Goal: Task Accomplishment & Management: Manage account settings

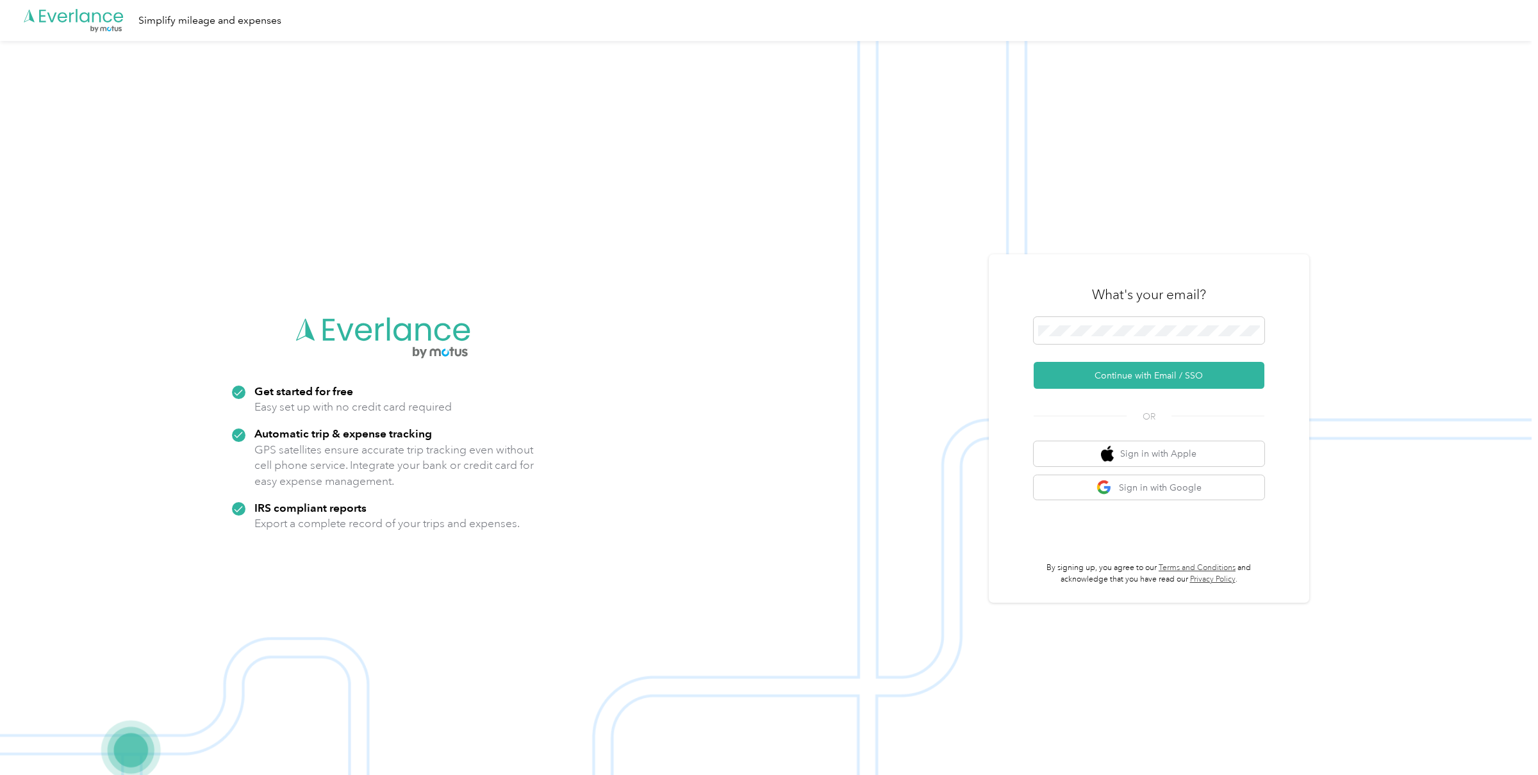
click at [1142, 391] on div "What's your email? Continue with Email / SSO OR Sign in with Apple Sign in with…" at bounding box center [1149, 428] width 231 height 313
click at [1146, 381] on button "Continue with Email / SSO" at bounding box center [1149, 375] width 231 height 27
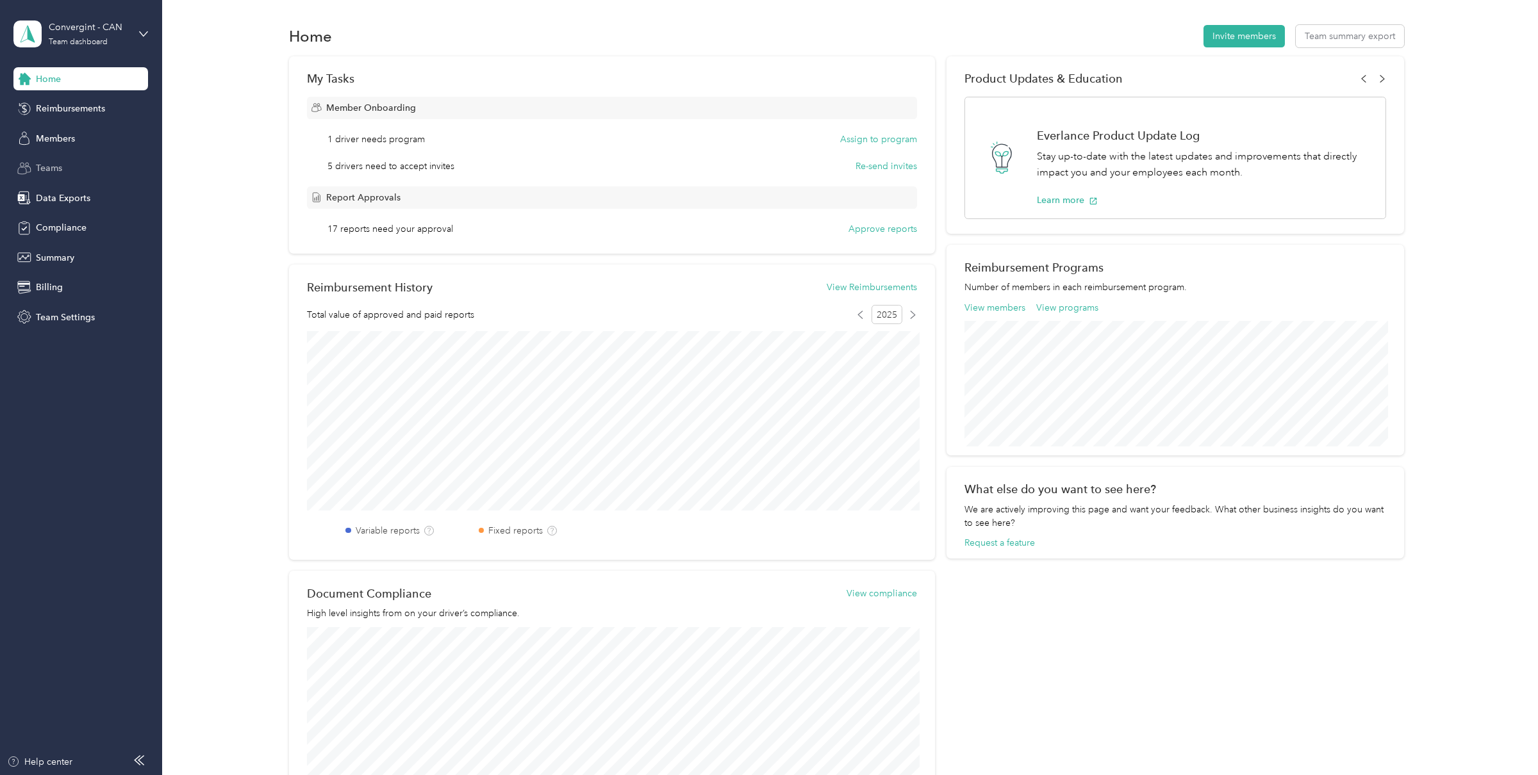
click at [69, 175] on div "Teams" at bounding box center [80, 168] width 135 height 23
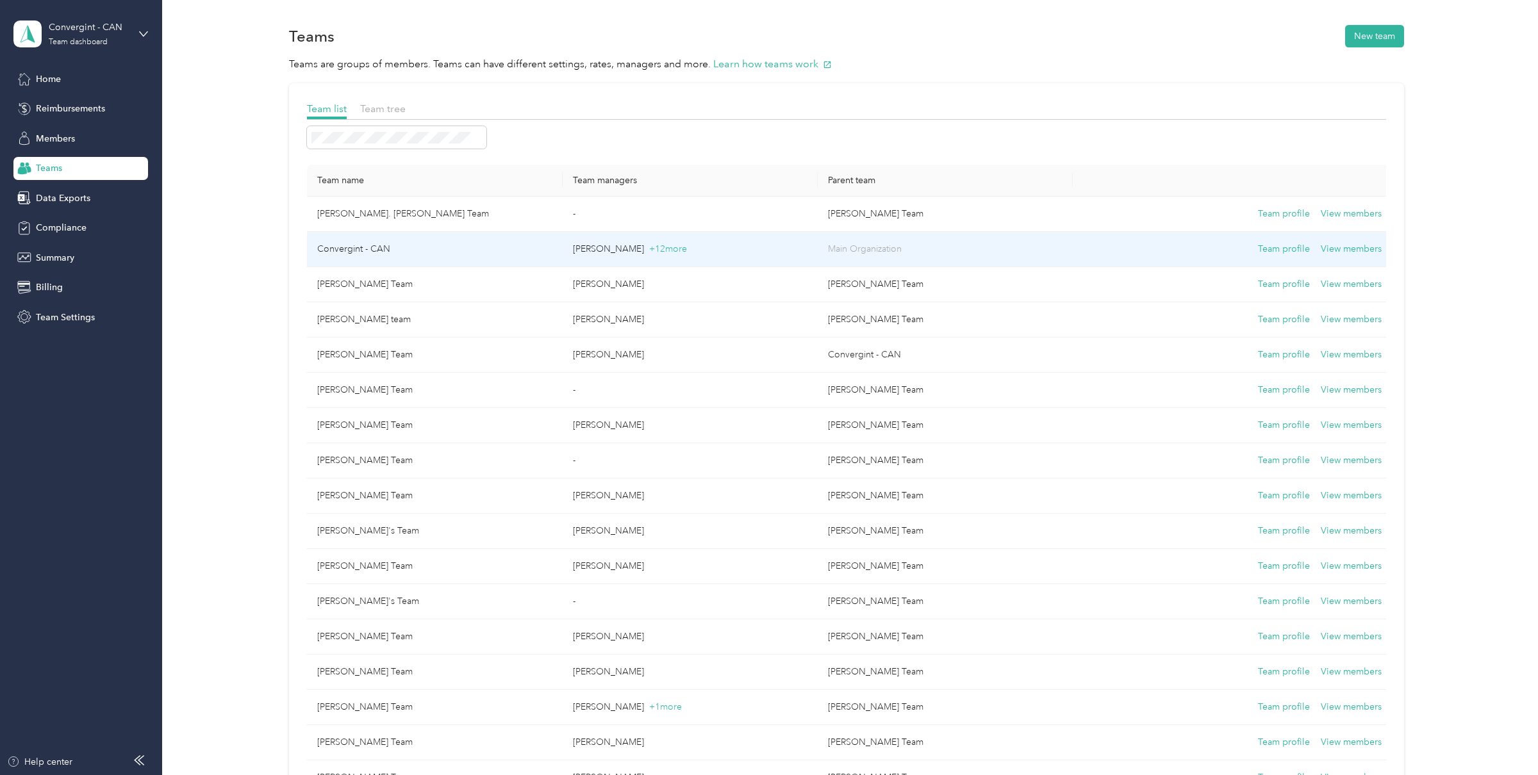
click at [547, 251] on td "Convergint - CAN" at bounding box center [434, 249] width 255 height 35
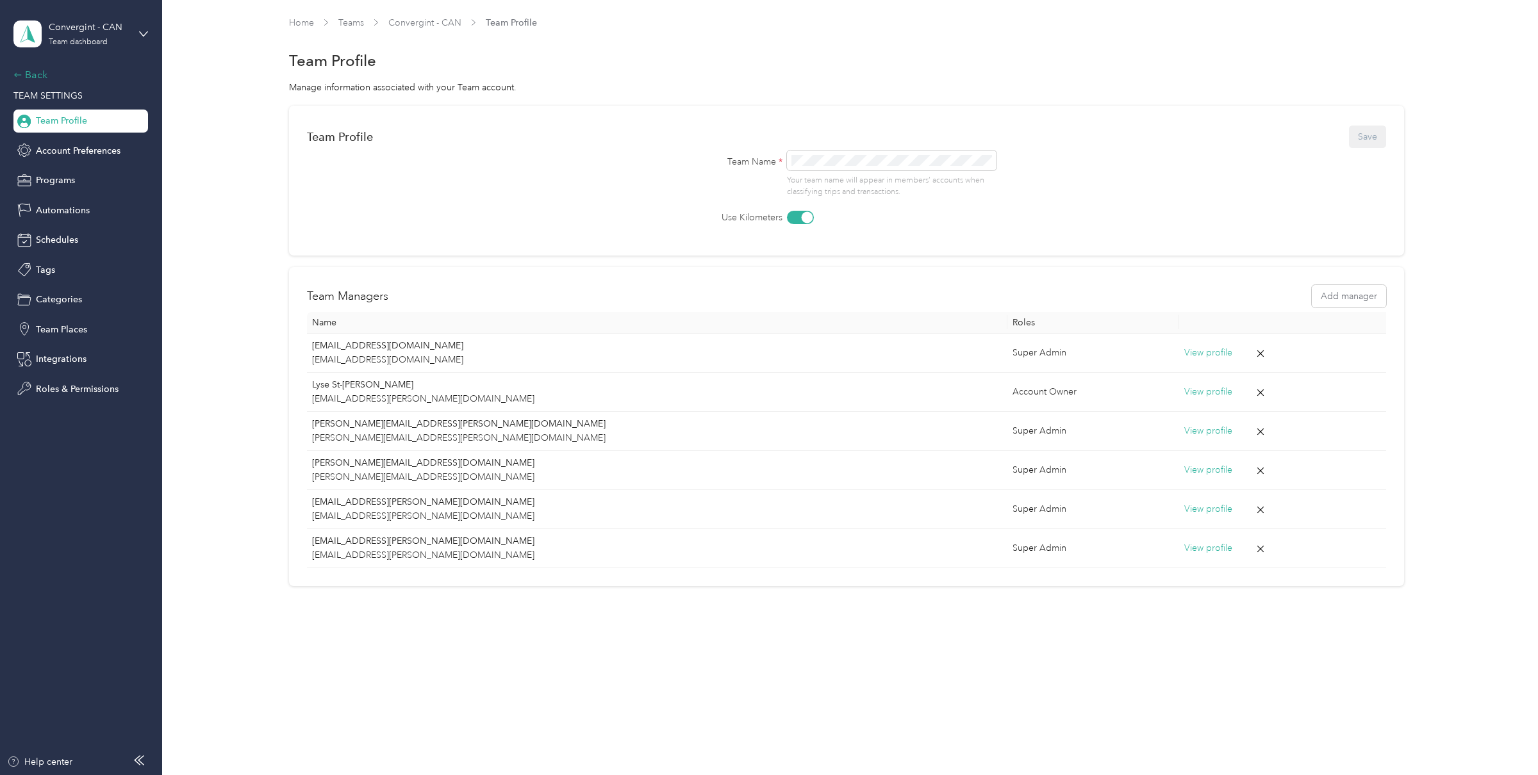
click at [43, 76] on div "Back" at bounding box center [77, 74] width 128 height 15
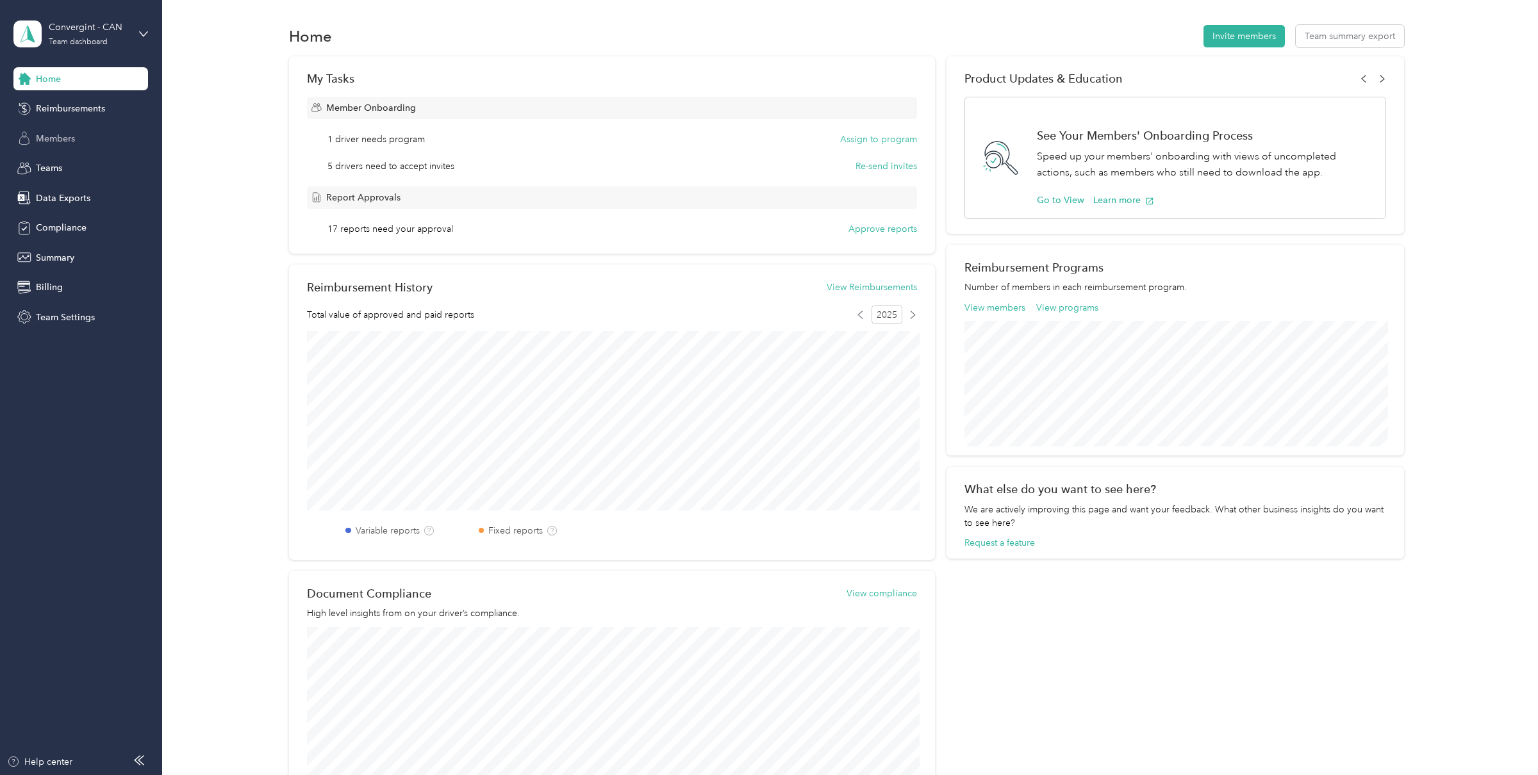
click at [76, 143] on div "Members" at bounding box center [80, 138] width 135 height 23
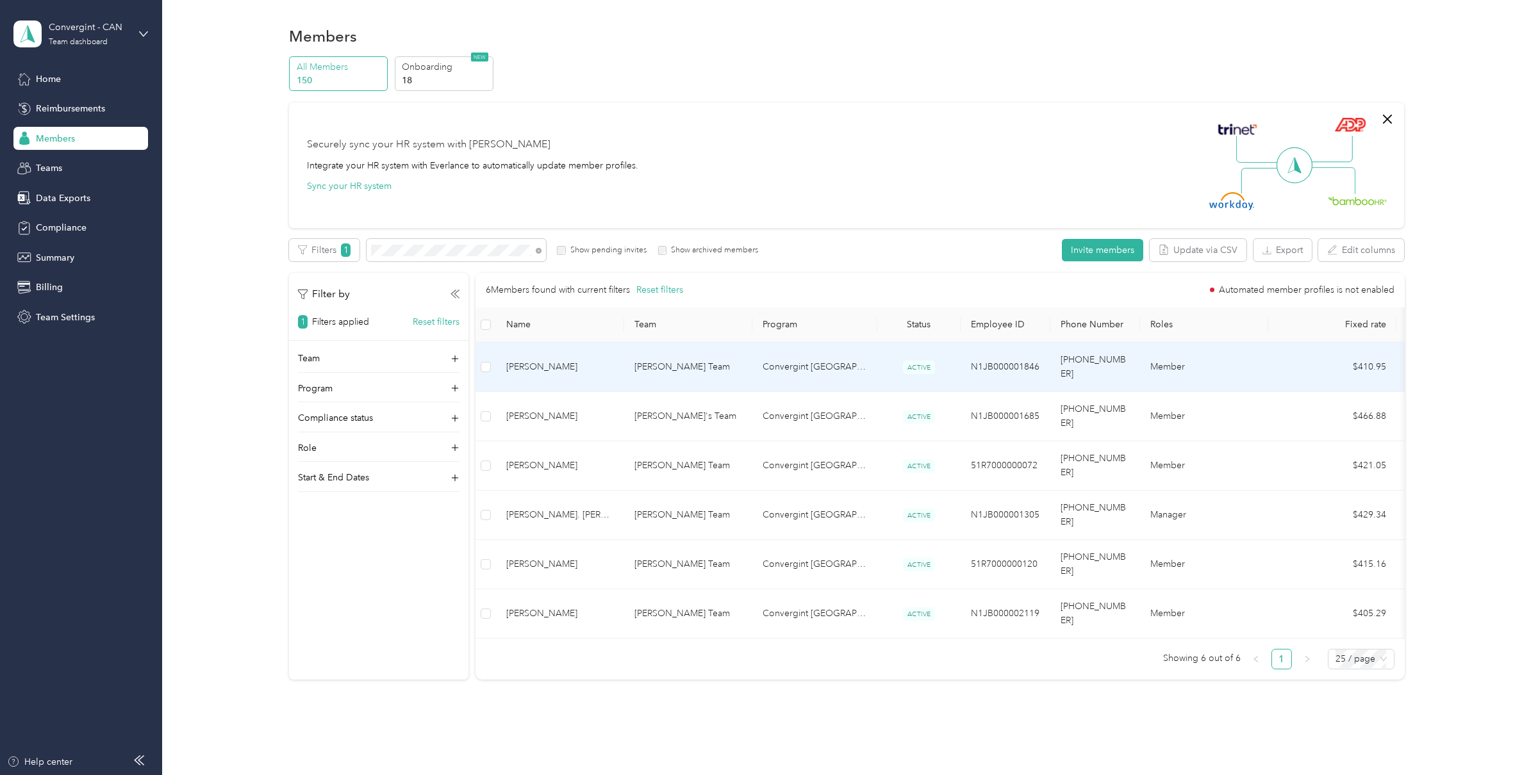
click at [610, 361] on span "Patrick C. Vallee" at bounding box center [560, 367] width 108 height 14
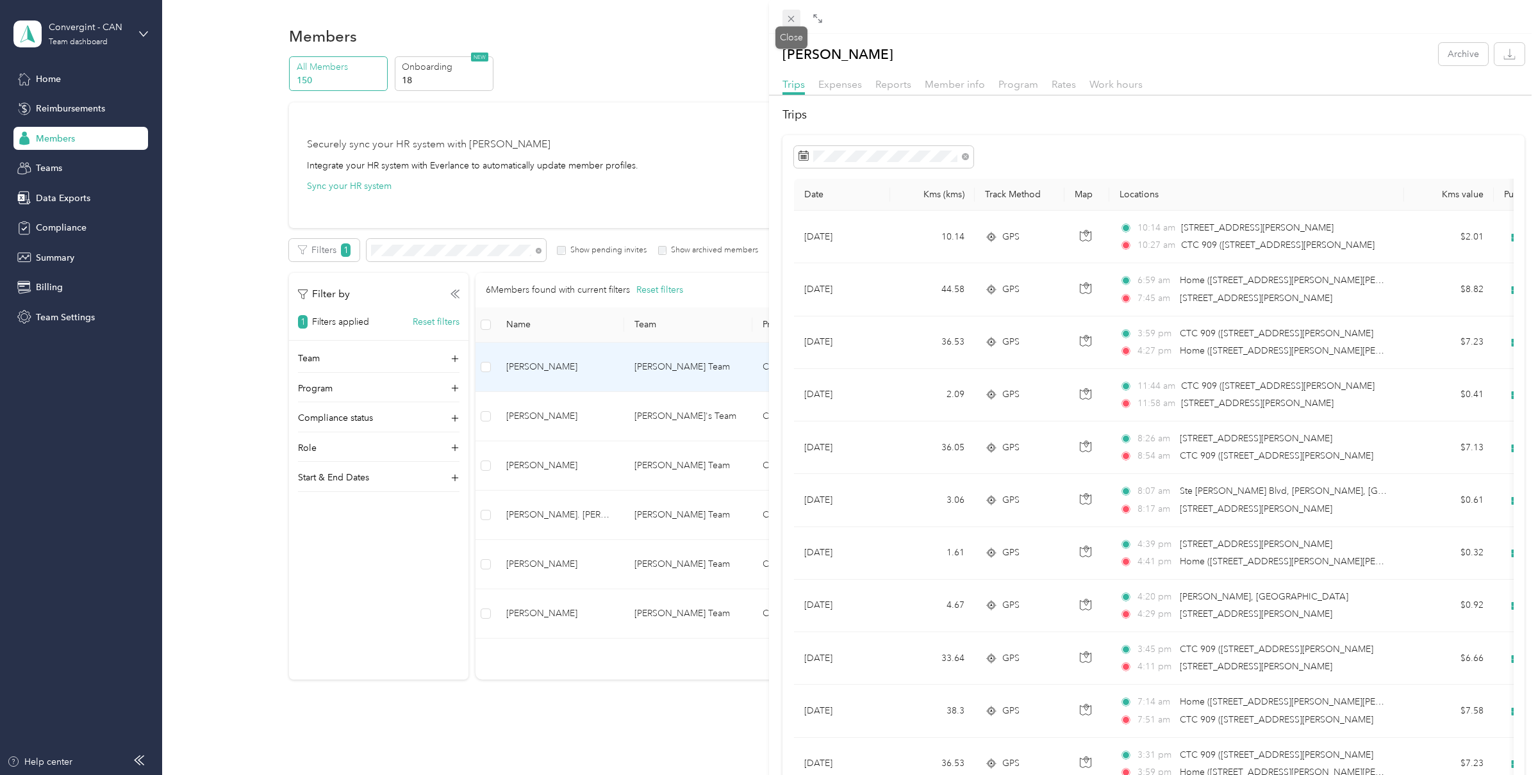
click at [789, 14] on icon at bounding box center [791, 18] width 11 height 11
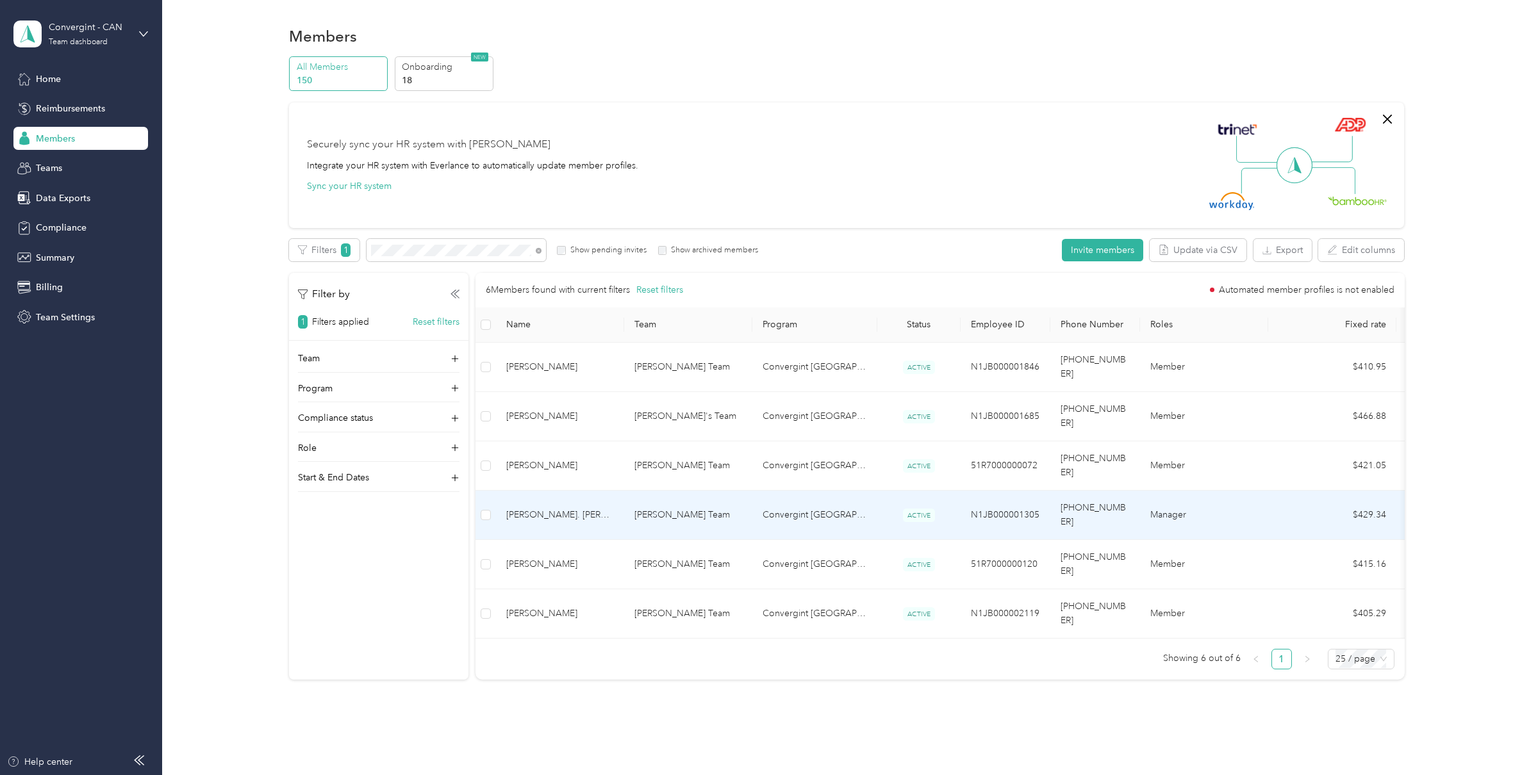
click at [591, 508] on span "Patrick JG. Groulx" at bounding box center [560, 515] width 108 height 14
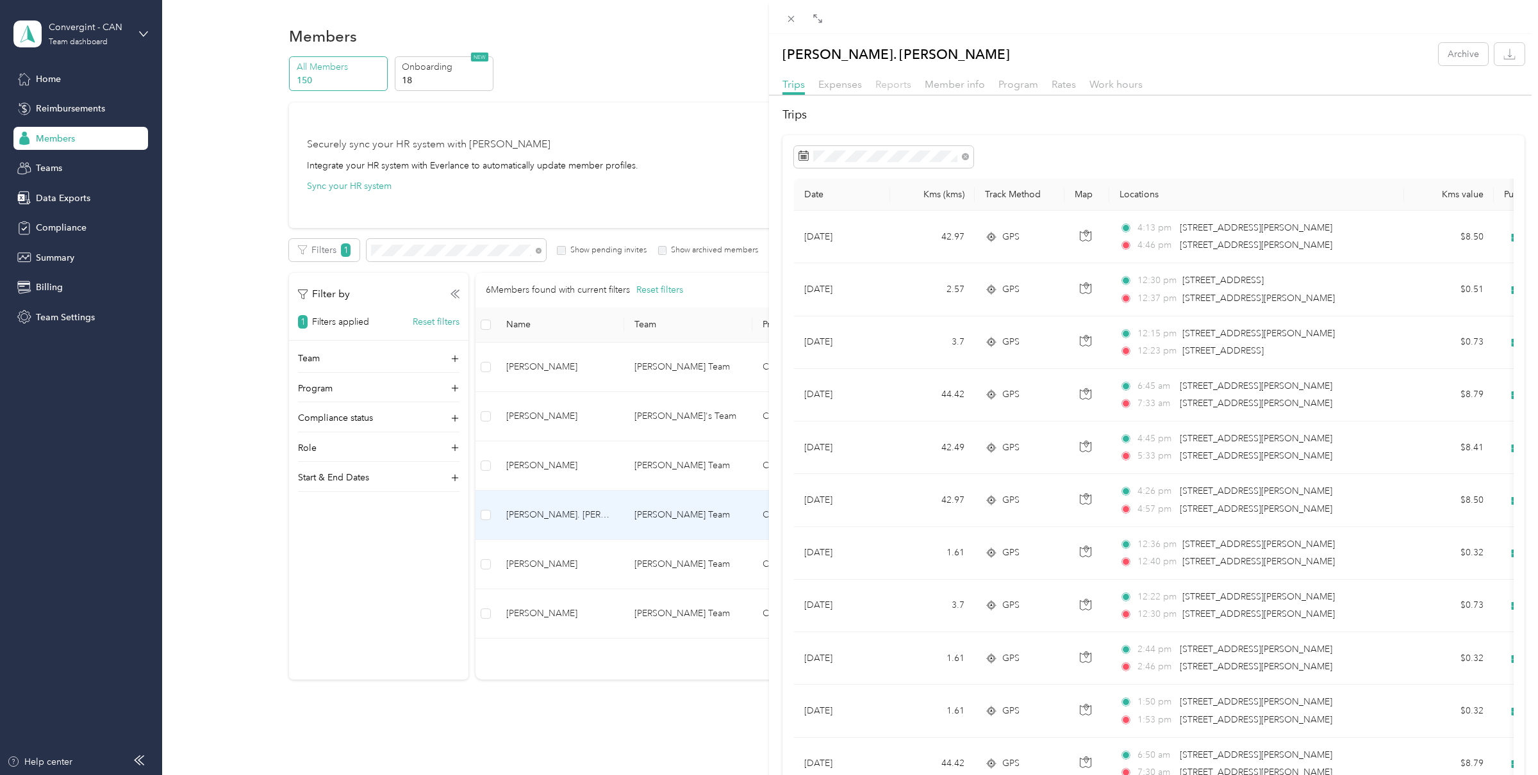
click at [897, 87] on span "Reports" at bounding box center [893, 84] width 36 height 12
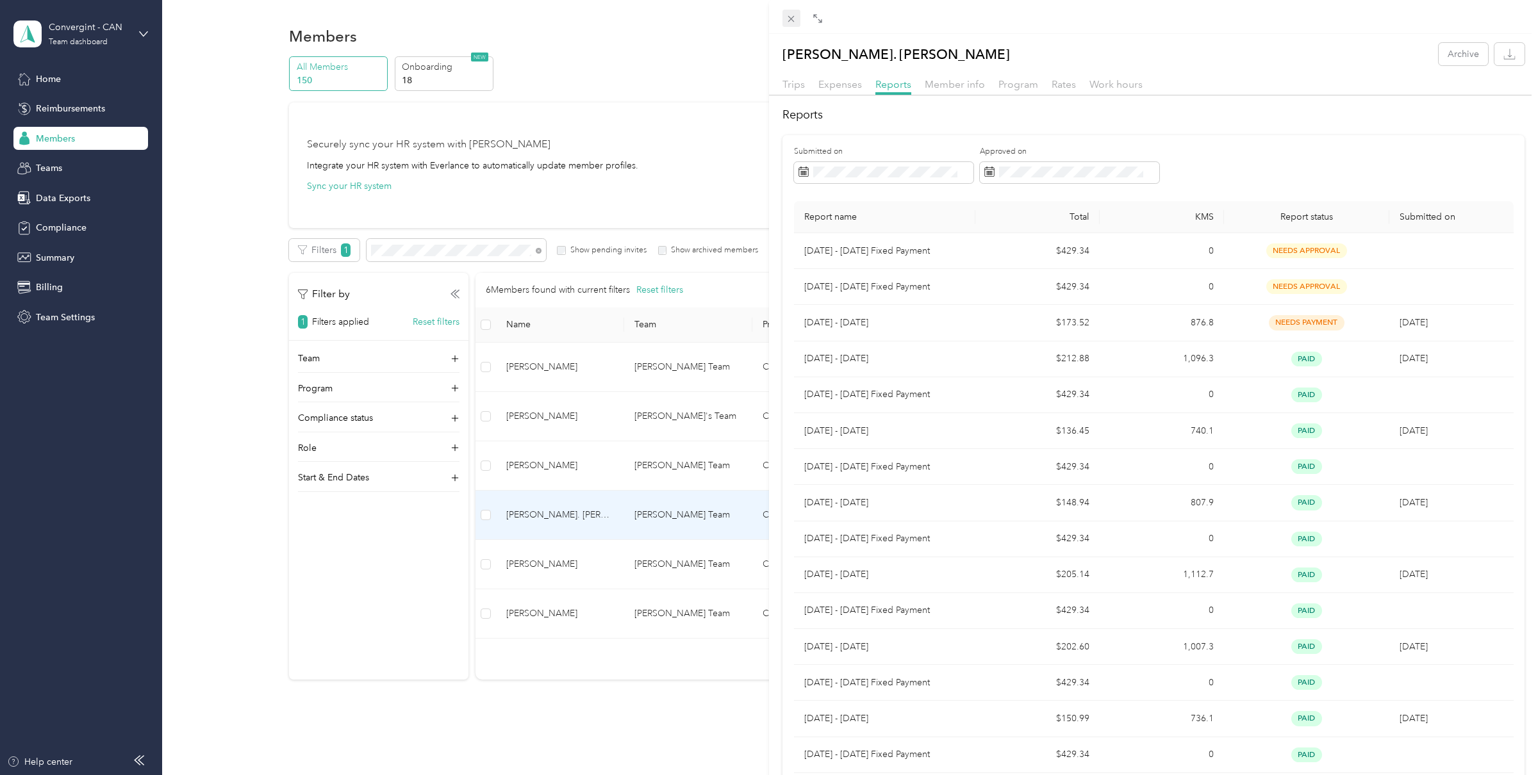
click at [794, 14] on icon at bounding box center [791, 18] width 11 height 11
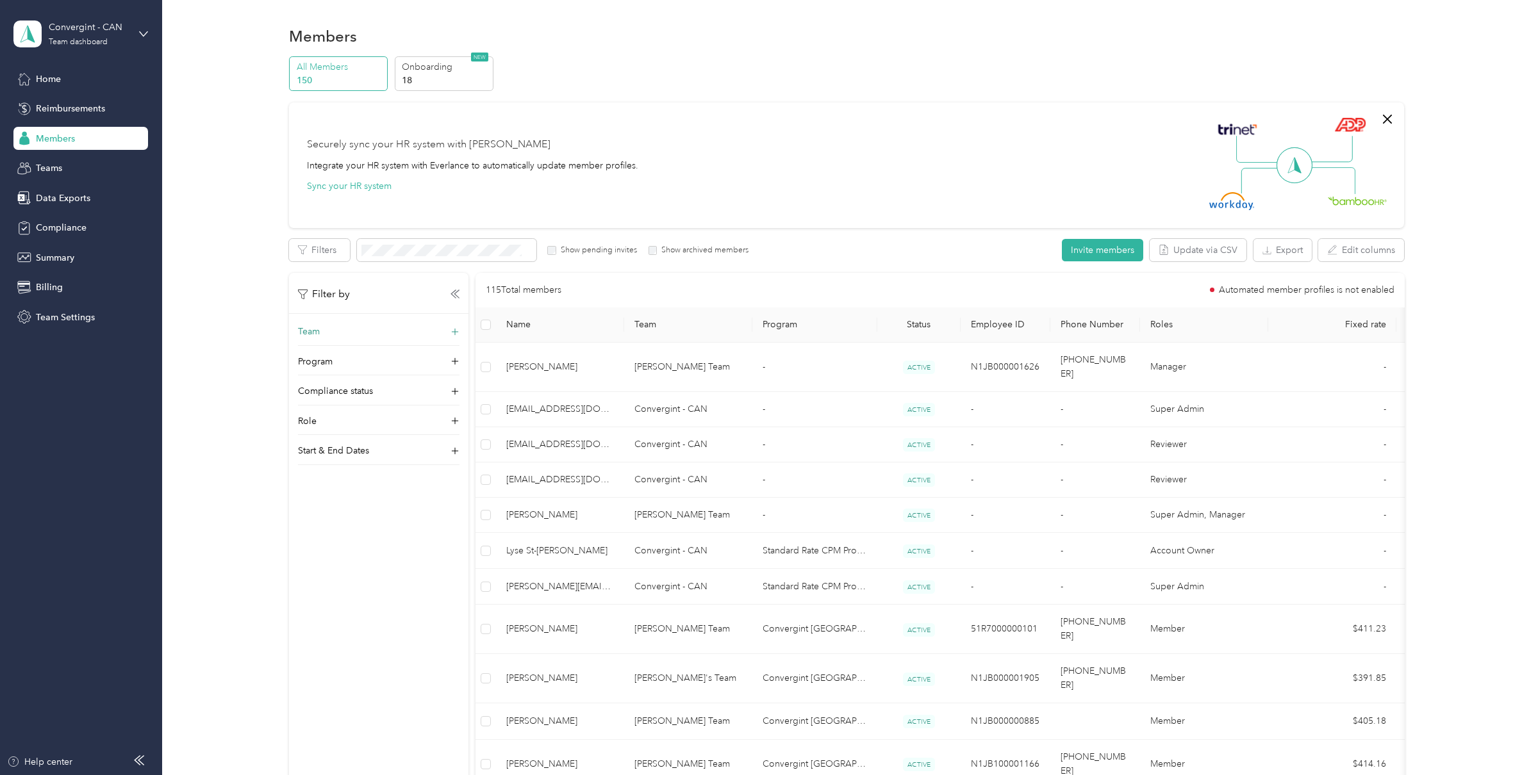
click at [344, 335] on div "Team" at bounding box center [378, 335] width 161 height 21
click at [345, 442] on p "Brian Haw +12 more" at bounding box center [380, 448] width 144 height 13
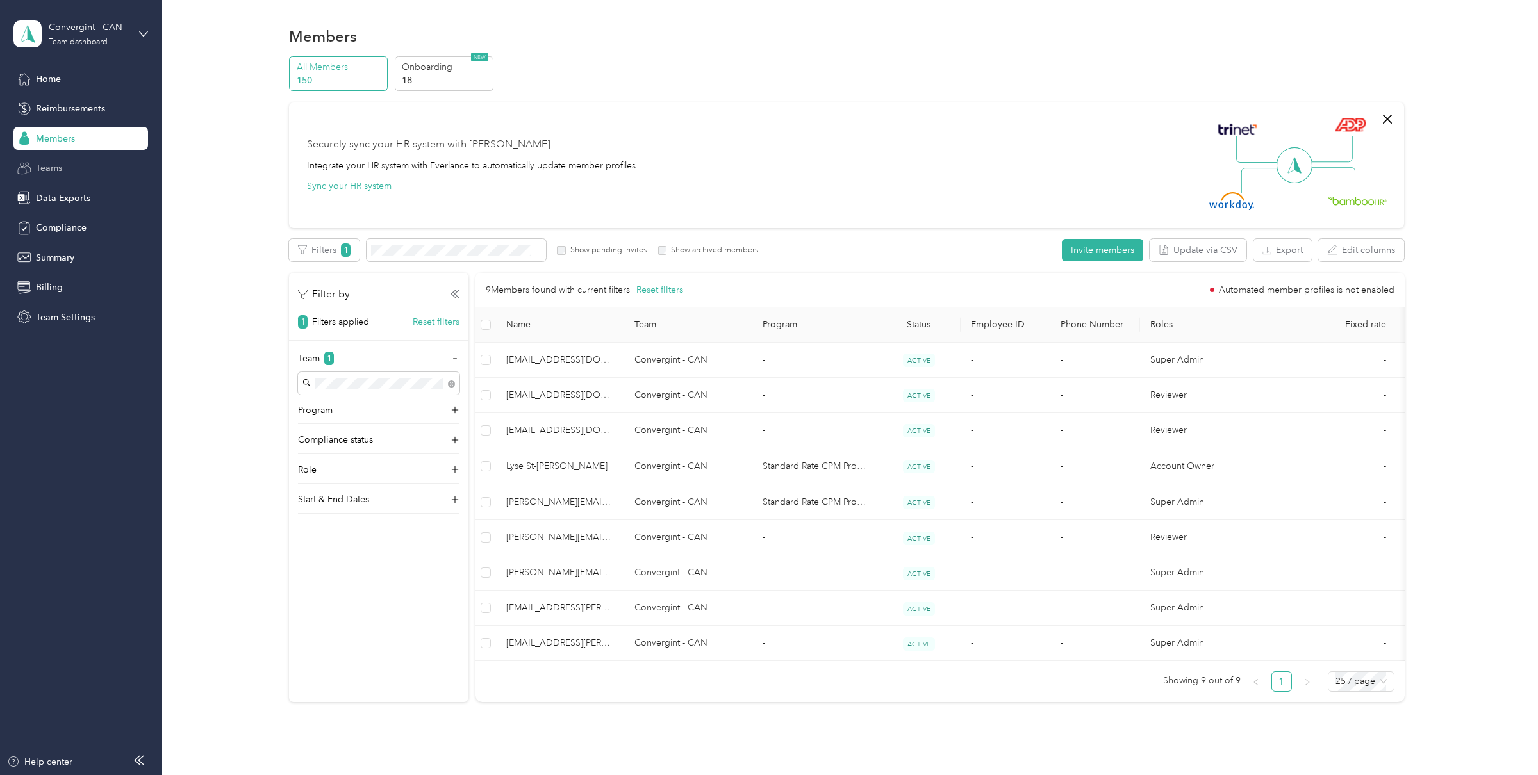
click at [76, 165] on div "Teams" at bounding box center [80, 168] width 135 height 23
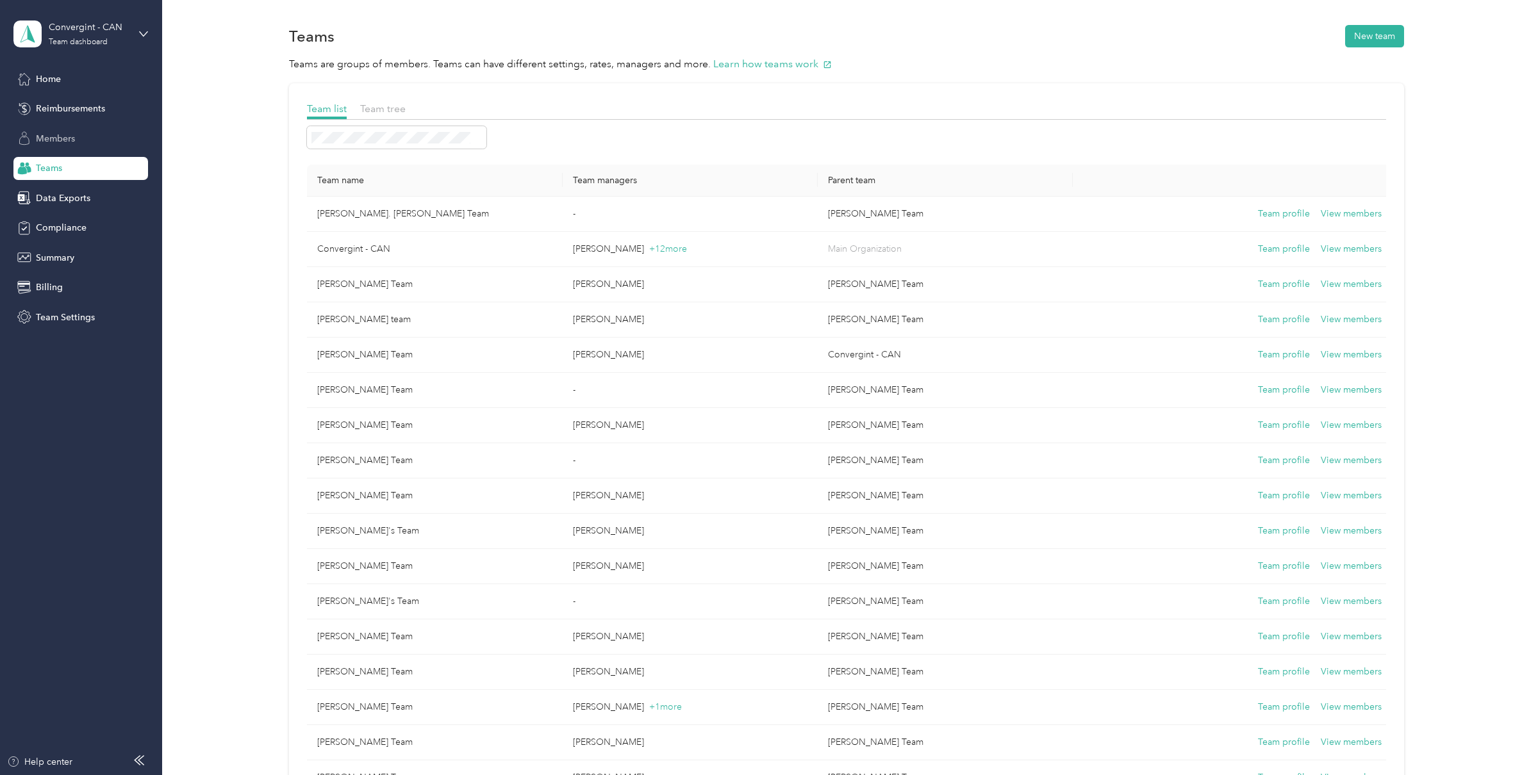
click at [69, 133] on span "Members" at bounding box center [55, 138] width 39 height 13
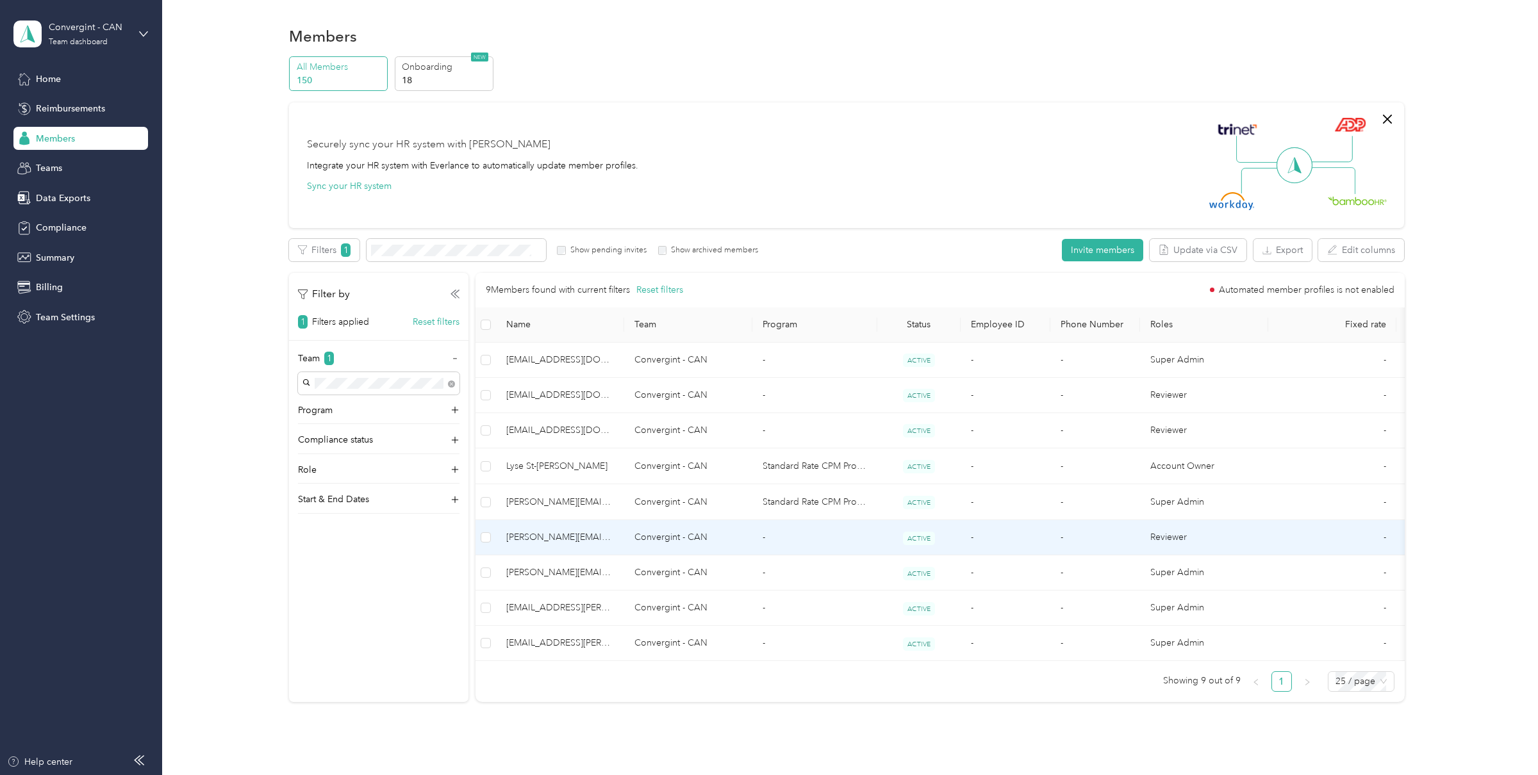
click at [603, 543] on span "dylan.saam@convergint.com" at bounding box center [560, 538] width 108 height 14
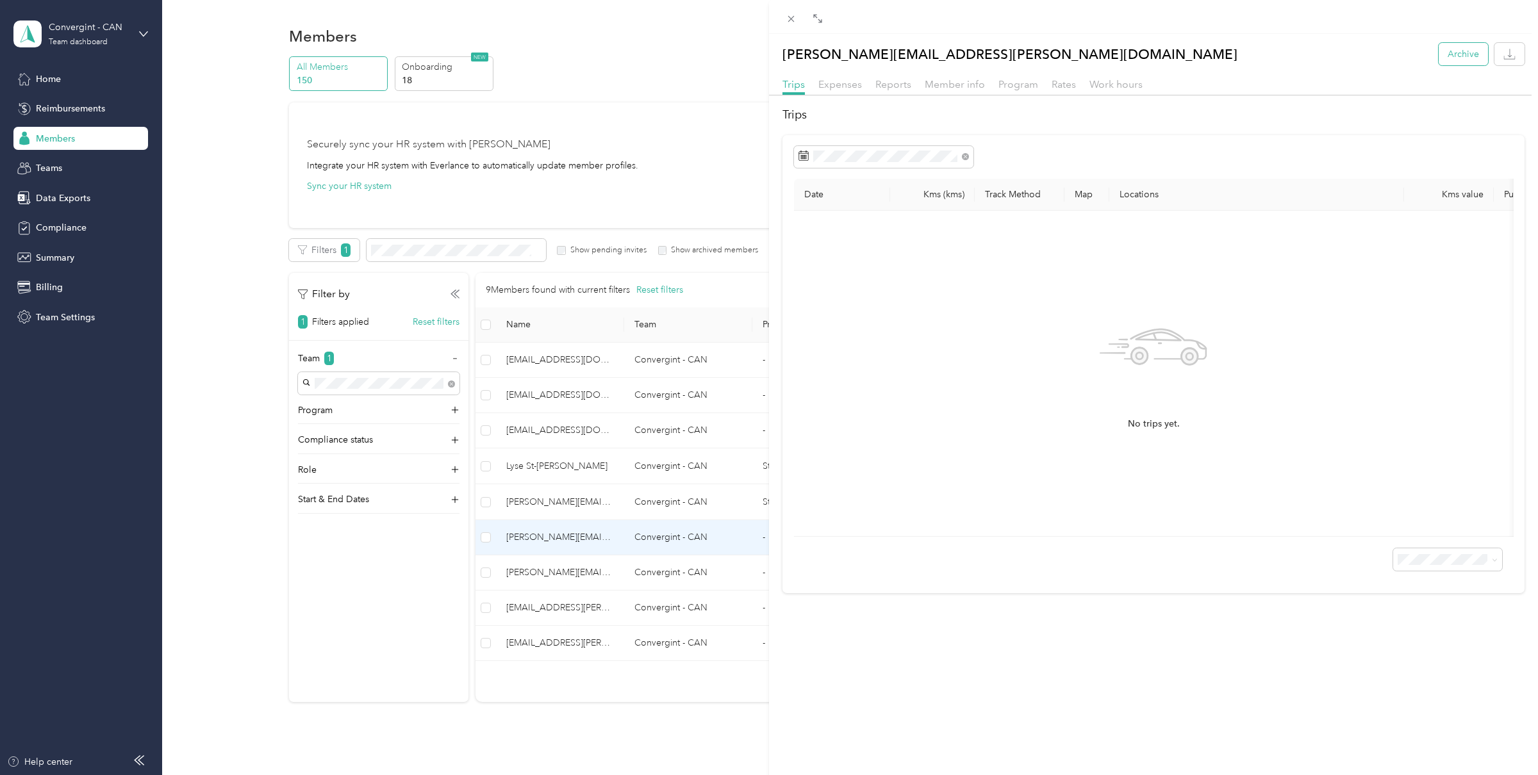
click at [1469, 53] on button "Archive" at bounding box center [1463, 54] width 49 height 22
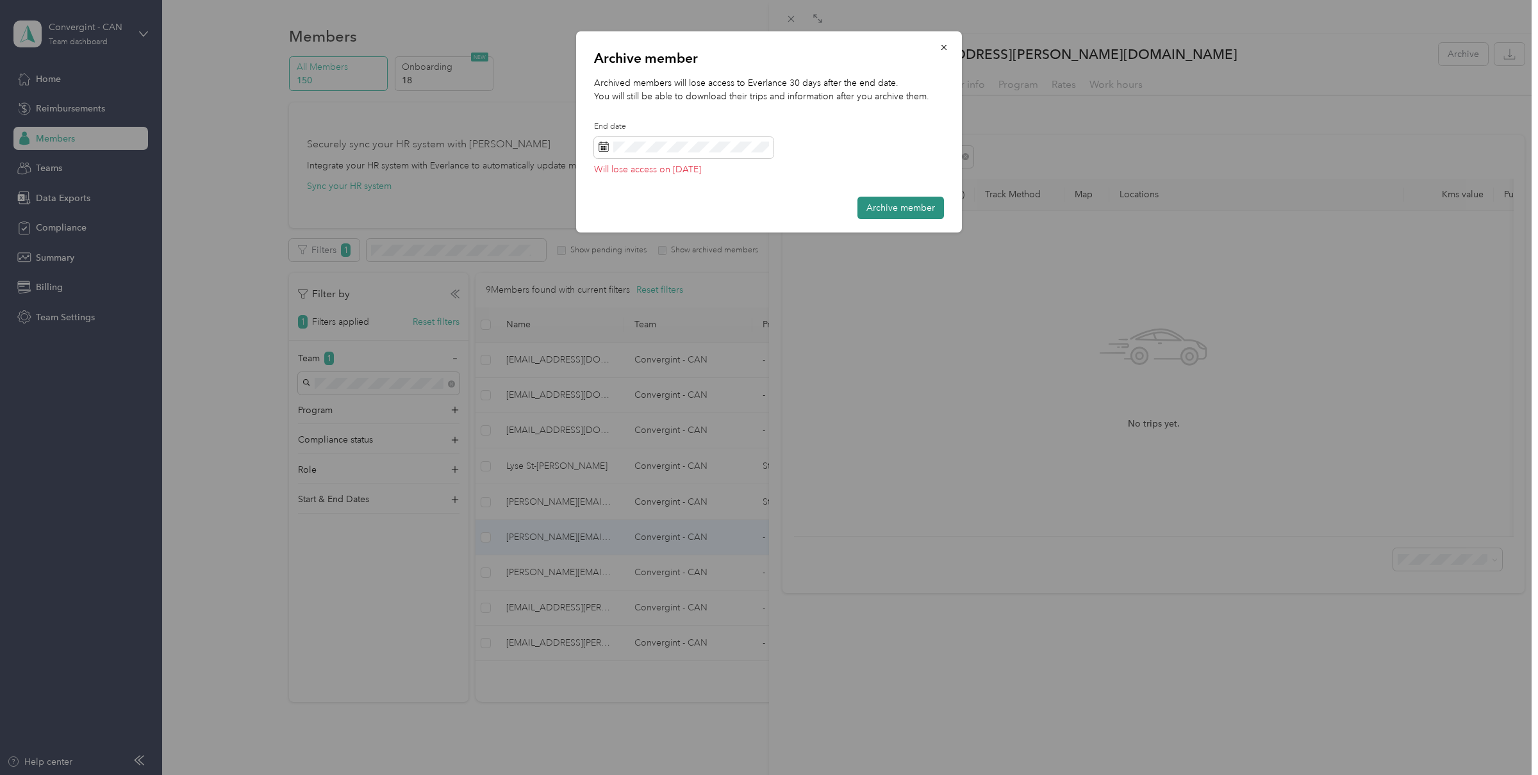
click at [902, 212] on button "Archive member" at bounding box center [900, 208] width 87 height 22
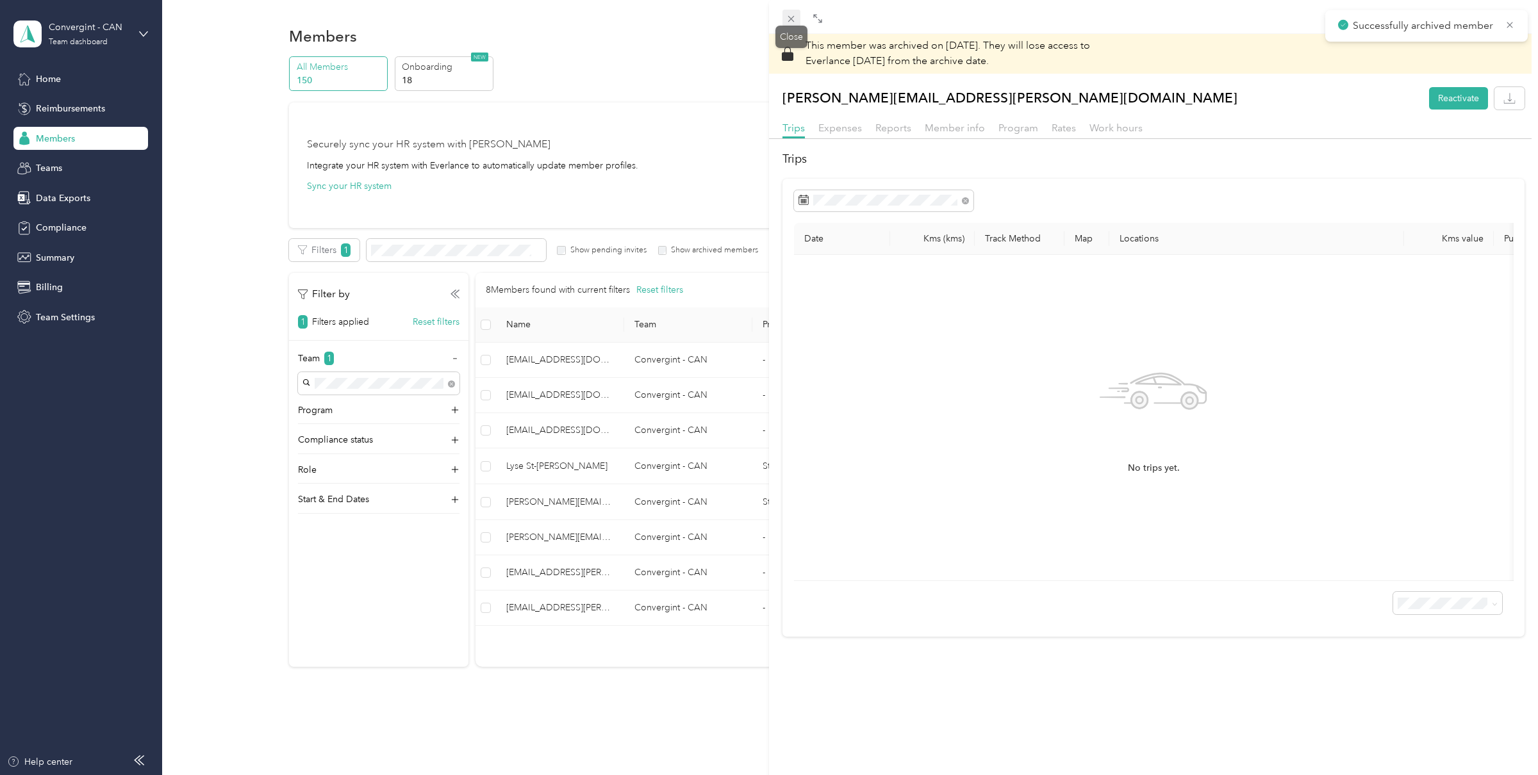
click at [795, 19] on icon at bounding box center [791, 18] width 11 height 11
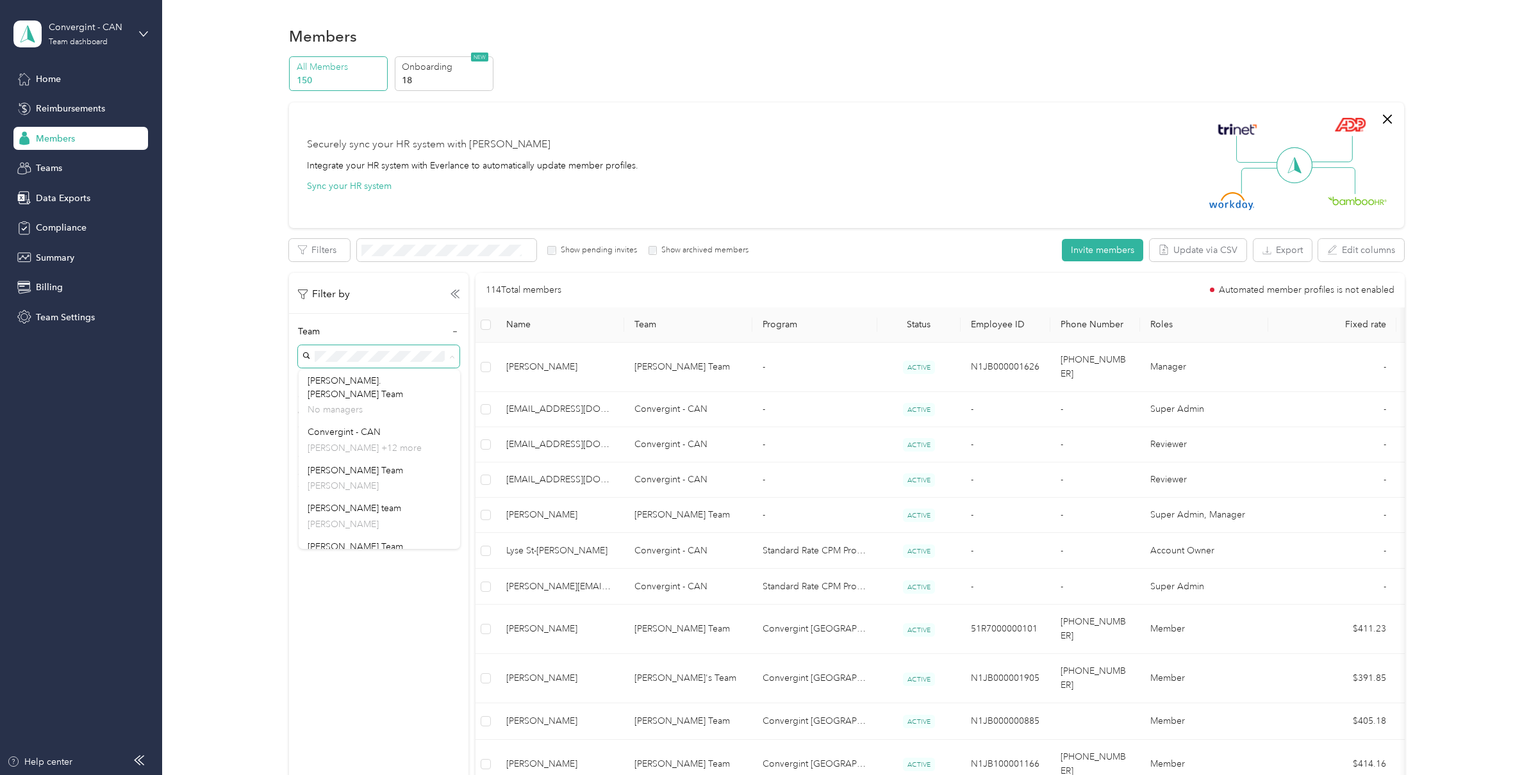
click at [274, 331] on div "All Members 150 Onboarding 18 NEW Securely sync your HR system with Everlance I…" at bounding box center [847, 787] width 1338 height 1463
click at [60, 167] on span "Teams" at bounding box center [49, 167] width 26 height 13
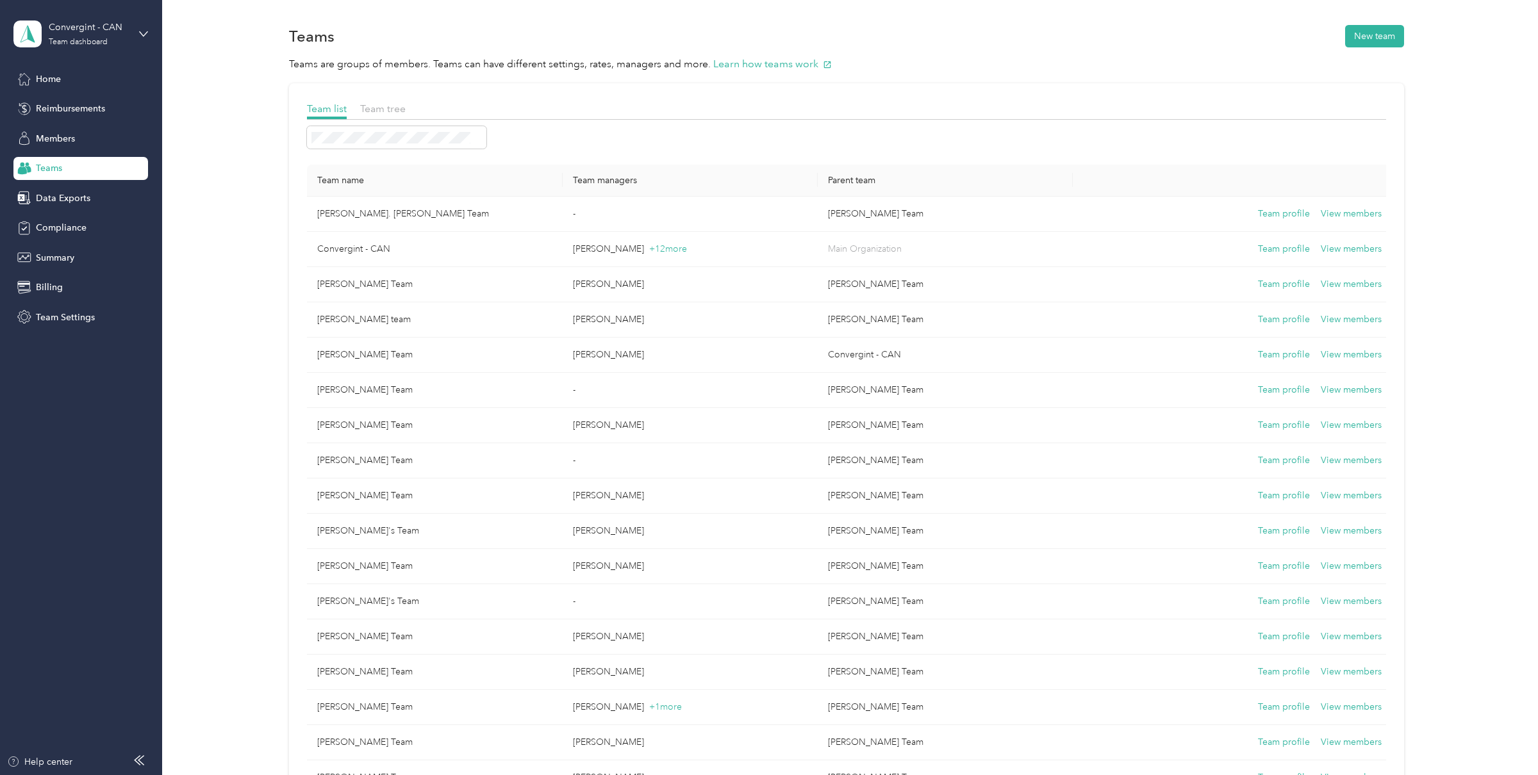
drag, startPoint x: 391, startPoint y: 106, endPoint x: 458, endPoint y: 82, distance: 71.3
click at [460, 83] on div "Team list Team tree Team name Team managers Parent team Jeffrey St. Cyr's Team …" at bounding box center [846, 701] width 1115 height 1237
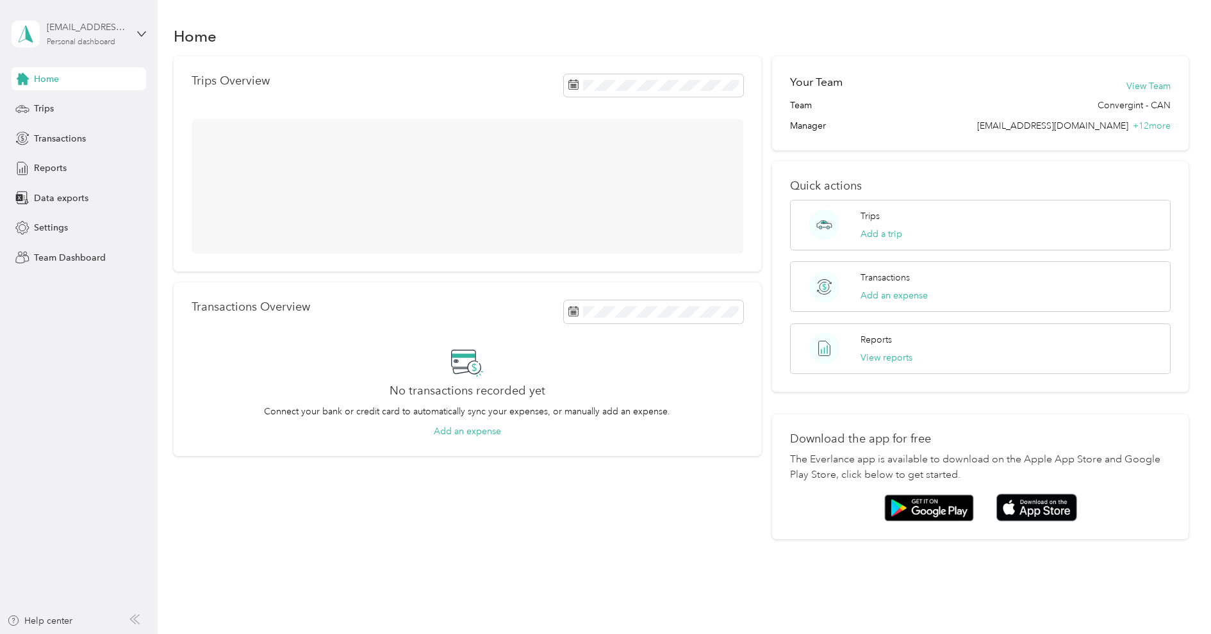
click at [94, 38] on div "Personal dashboard" at bounding box center [81, 42] width 69 height 8
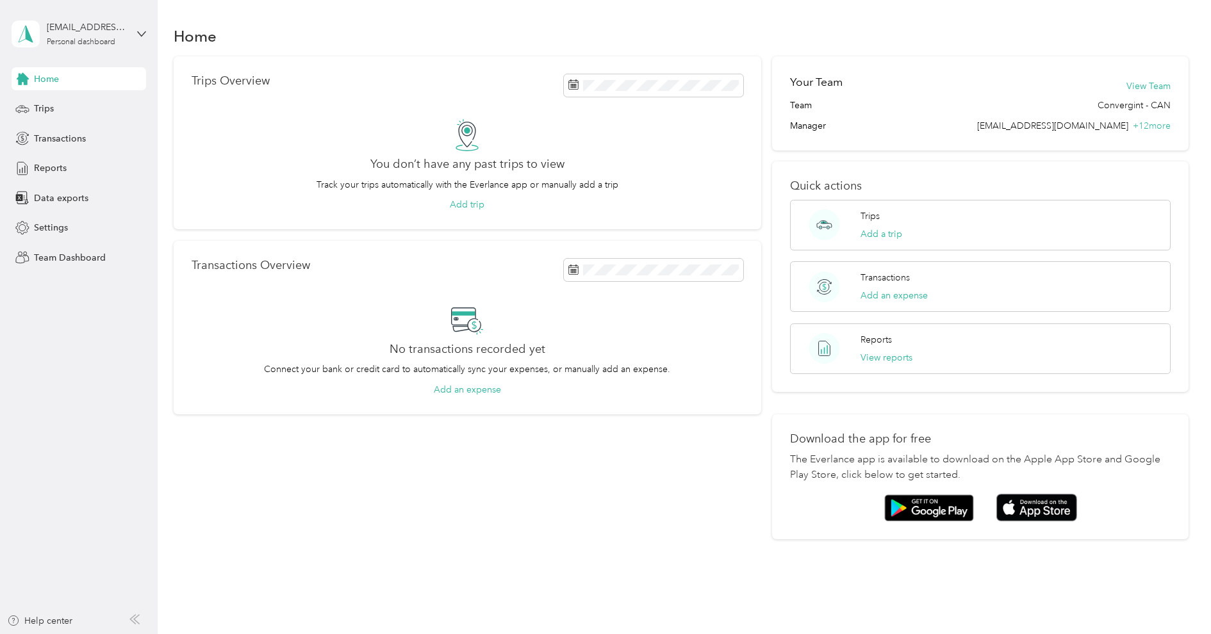
click at [65, 162] on div "Log out" at bounding box center [47, 163] width 49 height 13
